Goal: Find specific page/section: Find specific page/section

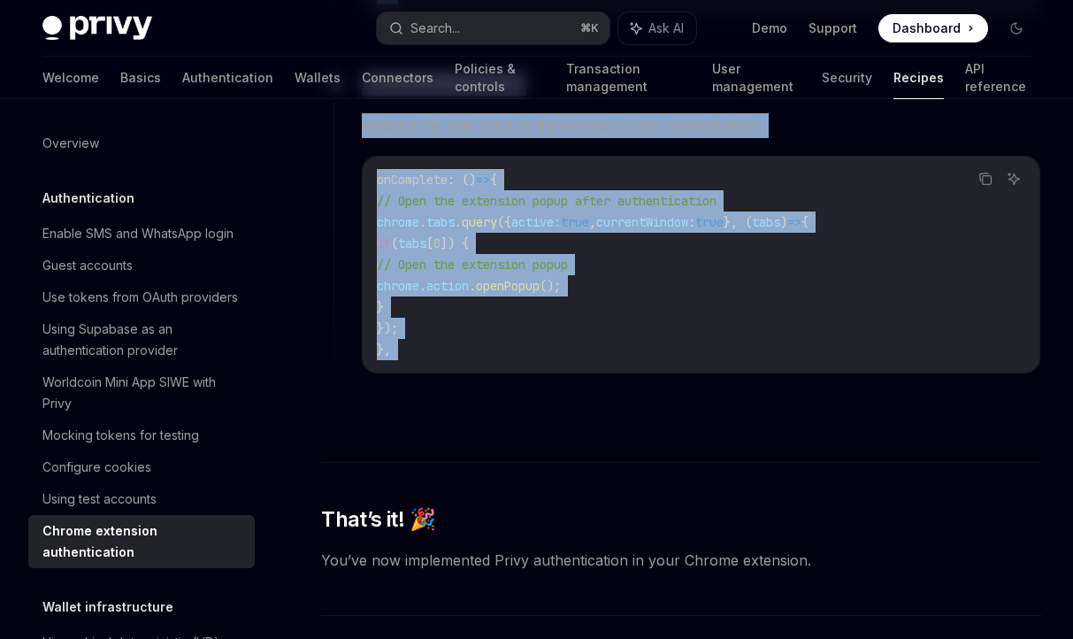
scroll to position [3946, 0]
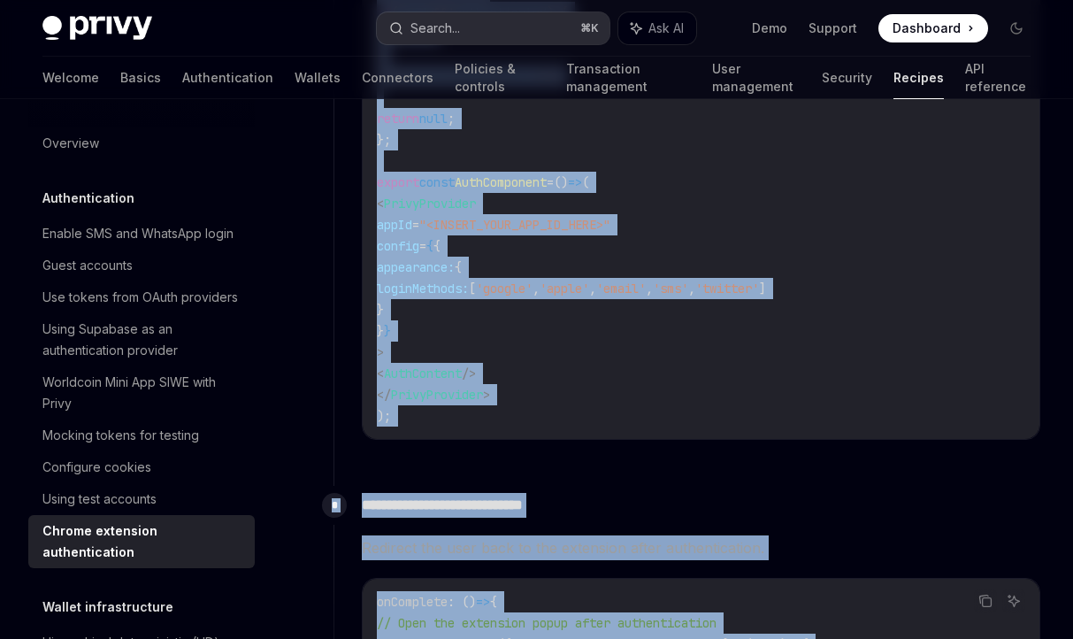
click at [526, 24] on button "Search... ⌘ K" at bounding box center [494, 28] width 234 height 32
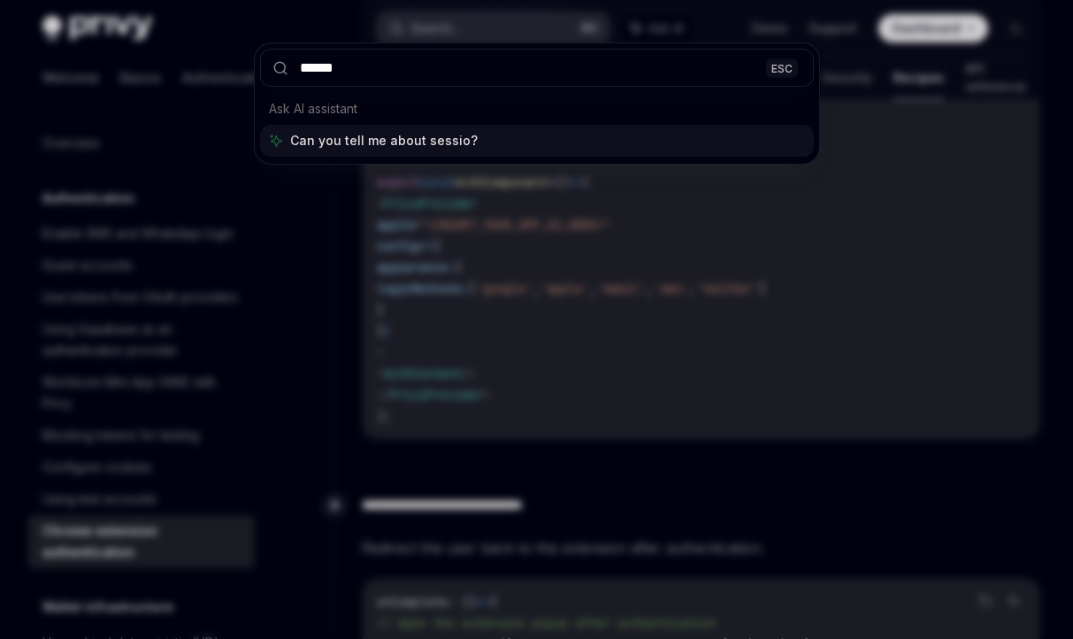
type input "*******"
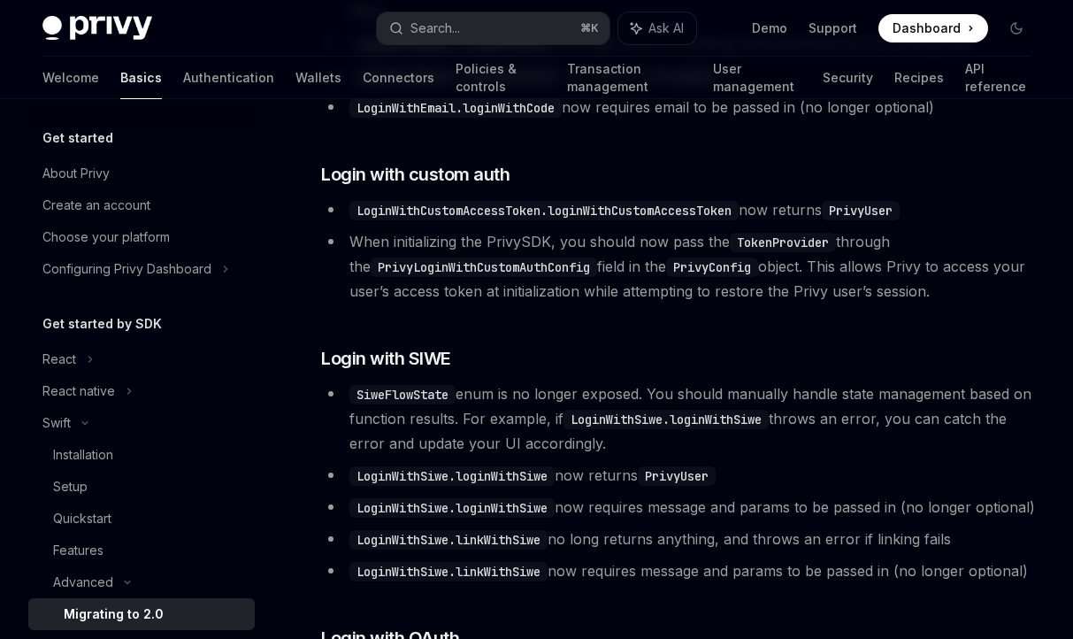
scroll to position [4638, 0]
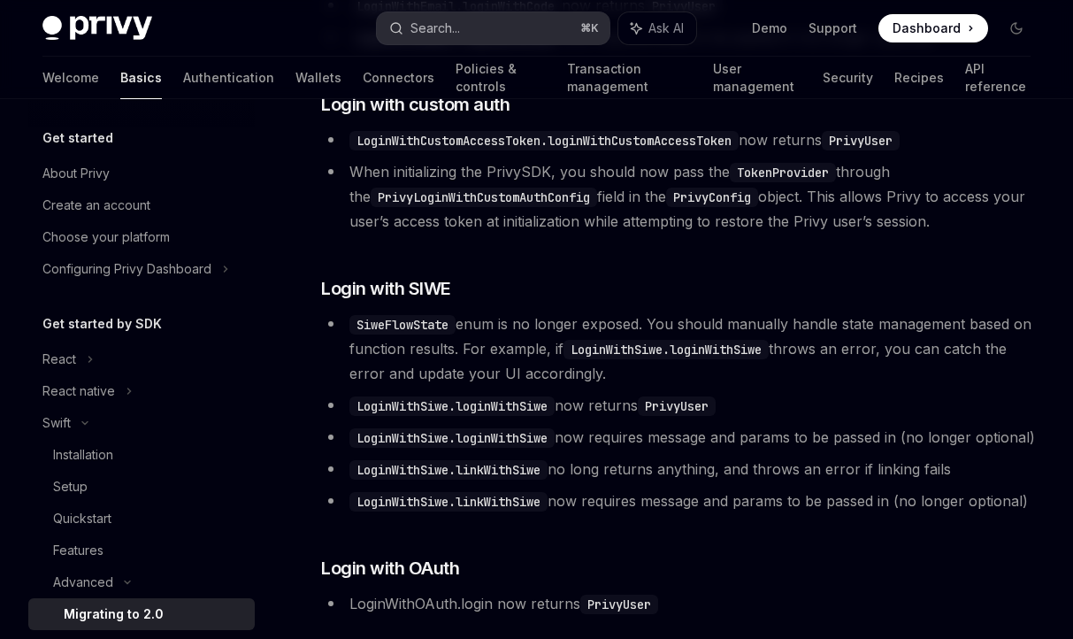
click at [519, 25] on button "Search... ⌘ K" at bounding box center [494, 28] width 234 height 32
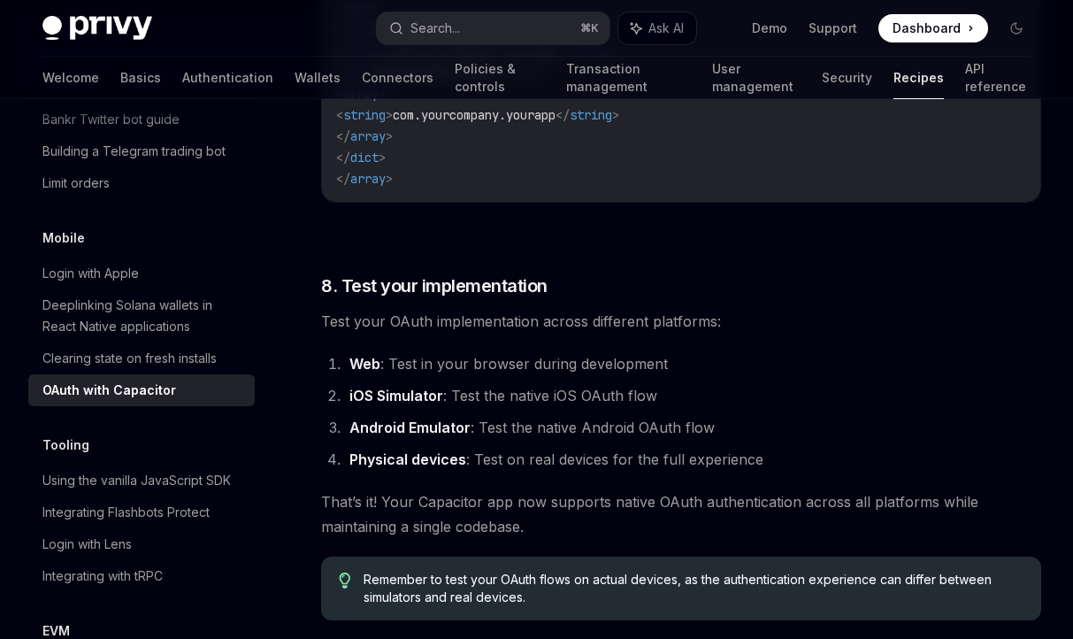
scroll to position [5167, 0]
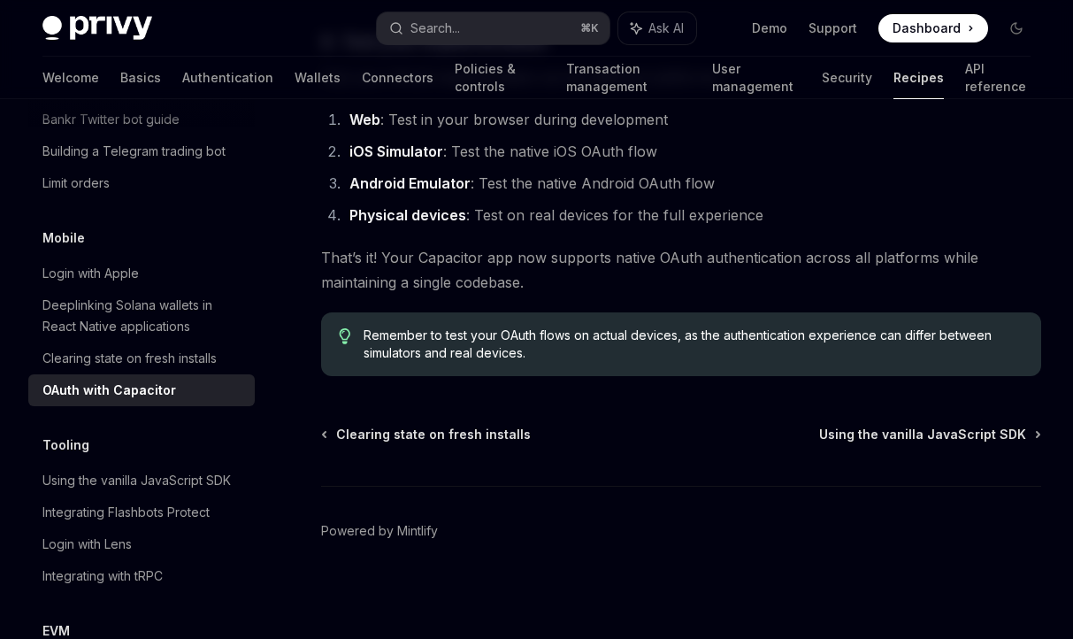
click at [906, 76] on link "Recipes" at bounding box center [919, 78] width 50 height 42
type textarea "*"
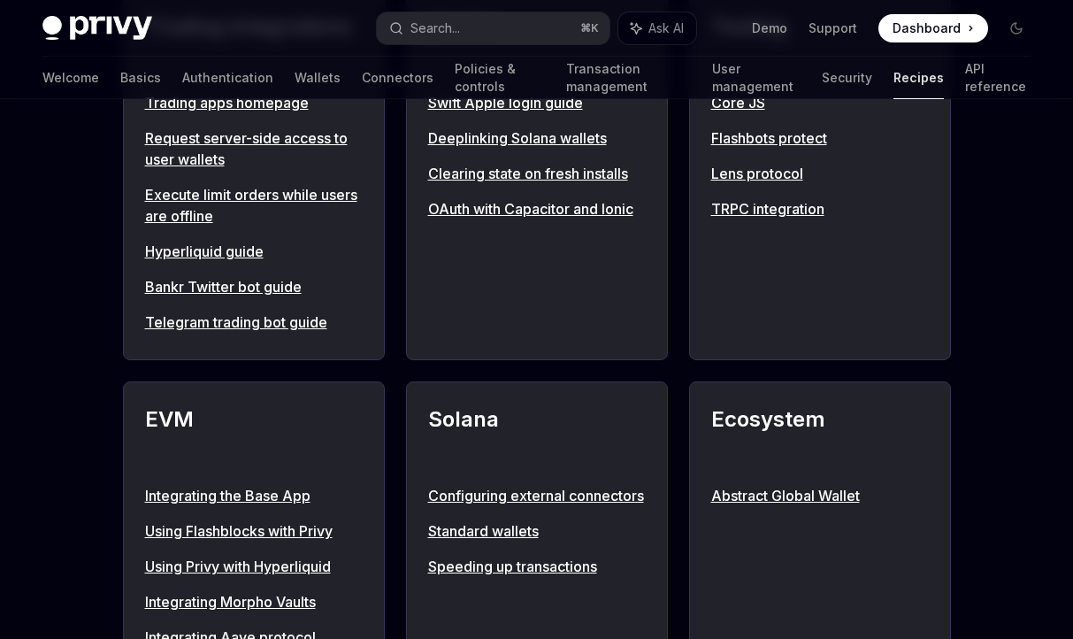
scroll to position [1640, 0]
